Goal: Task Accomplishment & Management: Manage account settings

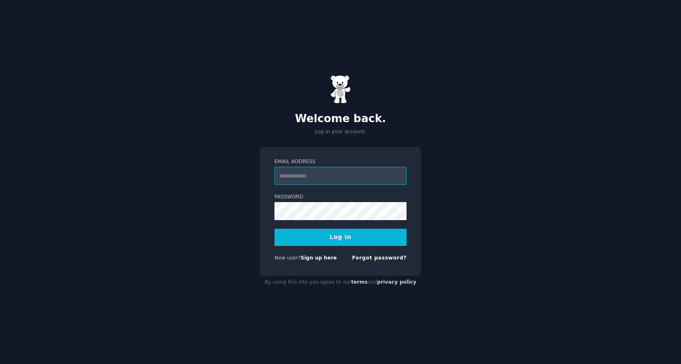
type input "**********"
click at [331, 239] on button "Log In" at bounding box center [340, 237] width 132 height 17
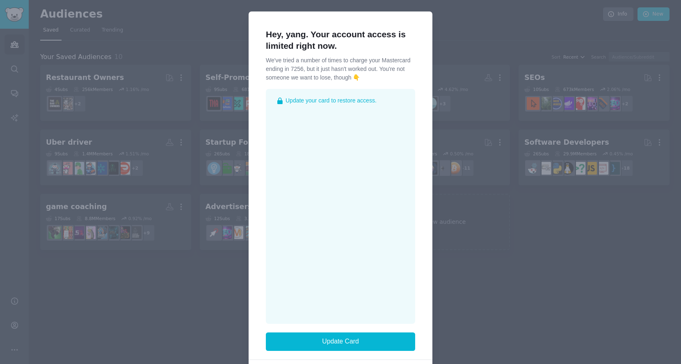
click at [467, 279] on div at bounding box center [340, 182] width 681 height 364
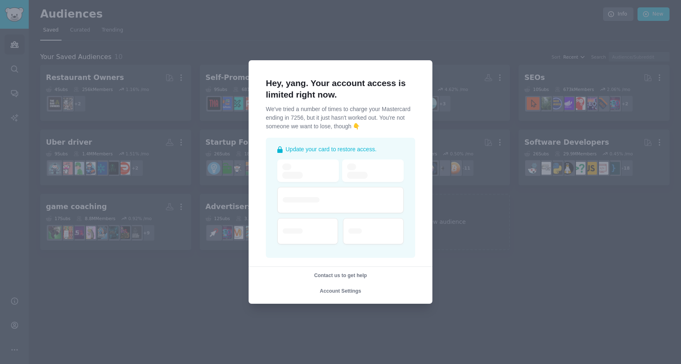
click at [482, 205] on div at bounding box center [340, 182] width 681 height 364
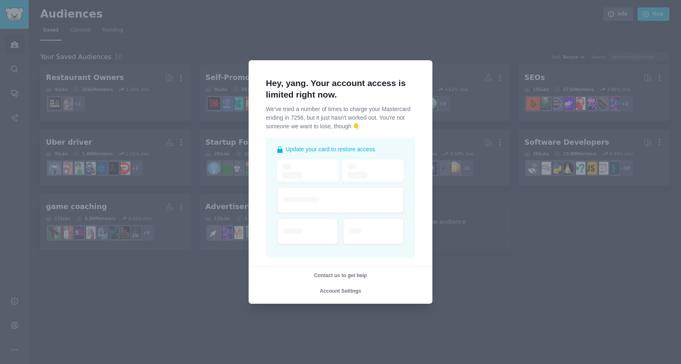
click at [335, 287] on div "Contact us to get help Account Settings" at bounding box center [340, 281] width 195 height 29
click at [336, 291] on span "Account Settings" at bounding box center [340, 291] width 41 height 6
click at [205, 265] on div at bounding box center [340, 182] width 681 height 364
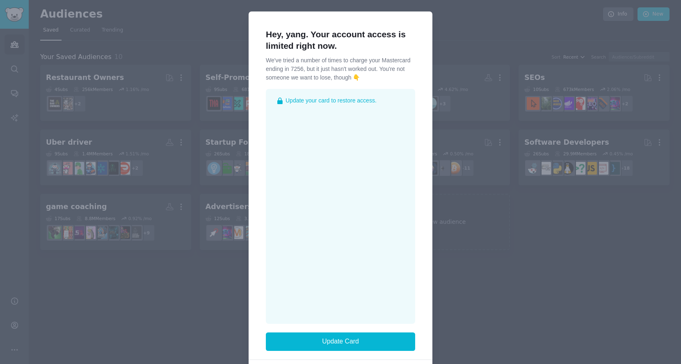
click at [205, 265] on div at bounding box center [340, 182] width 681 height 364
drag, startPoint x: 205, startPoint y: 265, endPoint x: 276, endPoint y: 189, distance: 103.9
click at [256, 205] on div "Hey, yang. Your account access is limited right now. We've tried a number of ti…" at bounding box center [340, 204] width 681 height 408
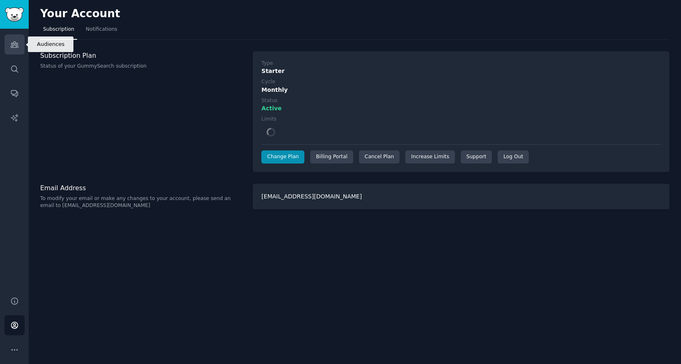
click at [11, 47] on icon "Sidebar" at bounding box center [14, 44] width 9 height 9
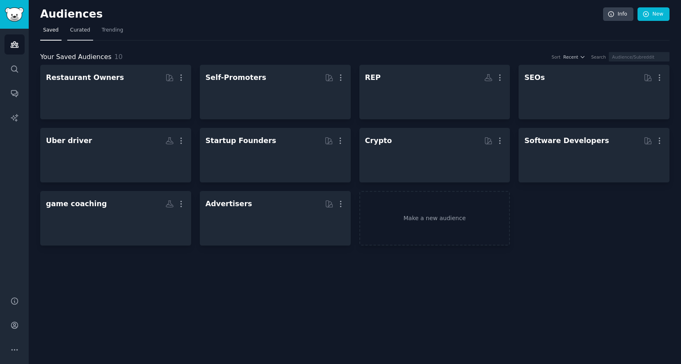
click at [82, 30] on span "Curated" at bounding box center [80, 30] width 20 height 7
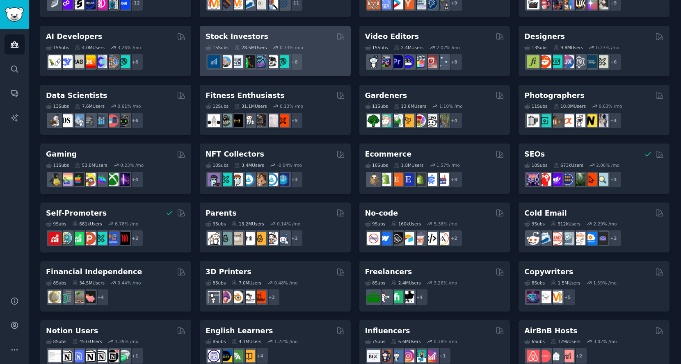
scroll to position [291, 0]
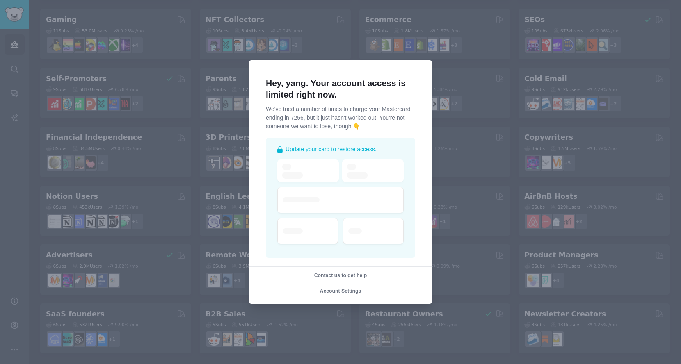
click at [181, 269] on div at bounding box center [340, 182] width 681 height 364
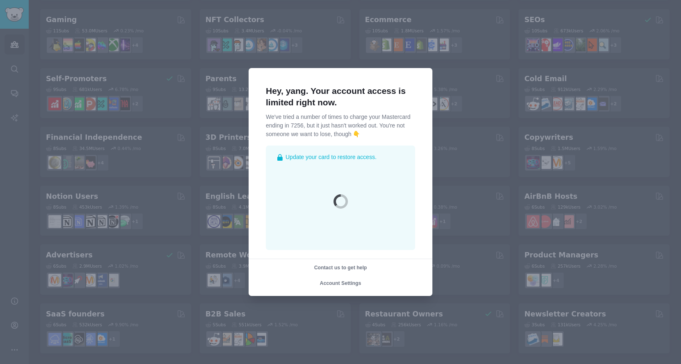
scroll to position [290, 0]
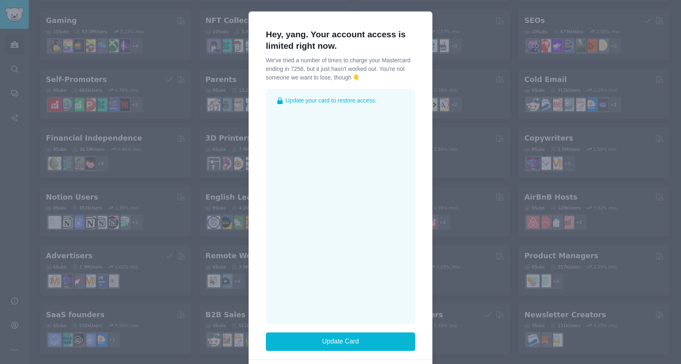
click at [465, 132] on div at bounding box center [340, 182] width 681 height 364
